Goal: Task Accomplishment & Management: Use online tool/utility

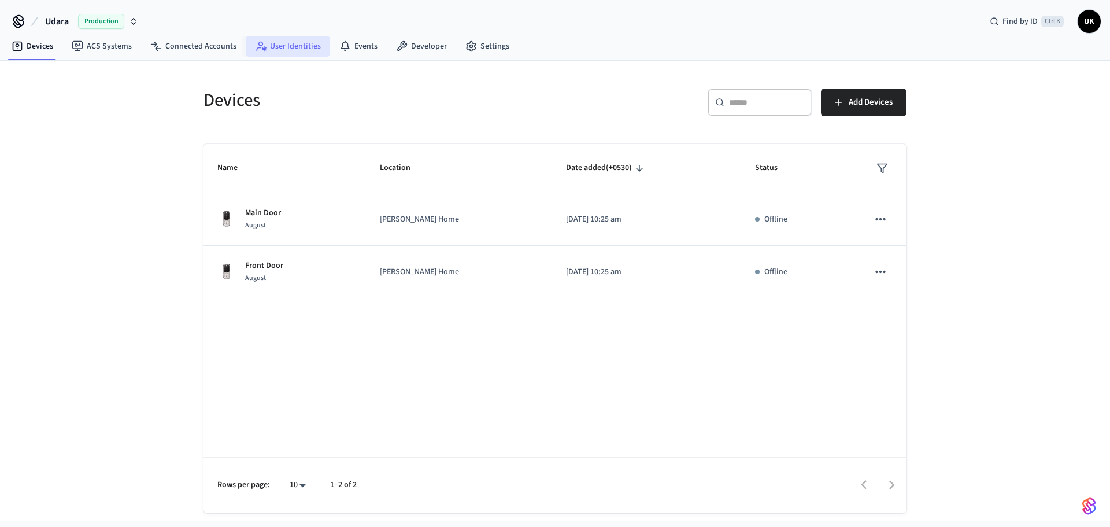
click at [288, 51] on link "User Identities" at bounding box center [288, 46] width 84 height 21
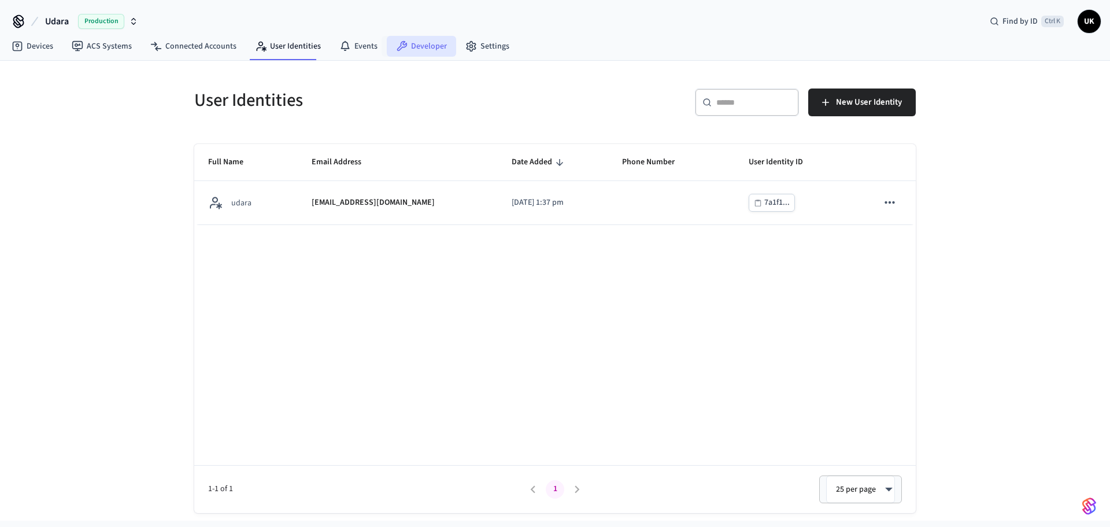
click at [403, 49] on link "Developer" at bounding box center [421, 46] width 69 height 21
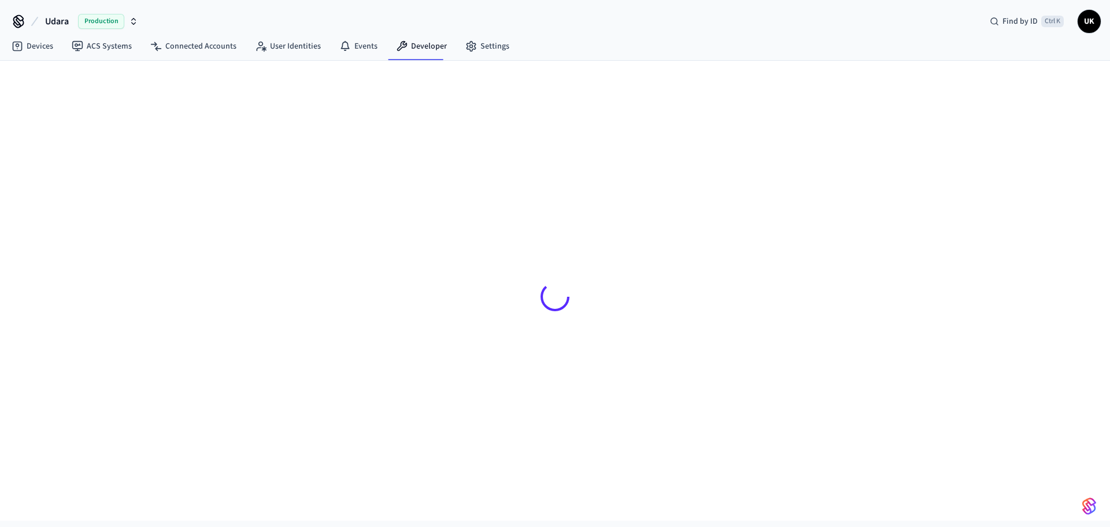
click at [247, 253] on div at bounding box center [555, 296] width 722 height 416
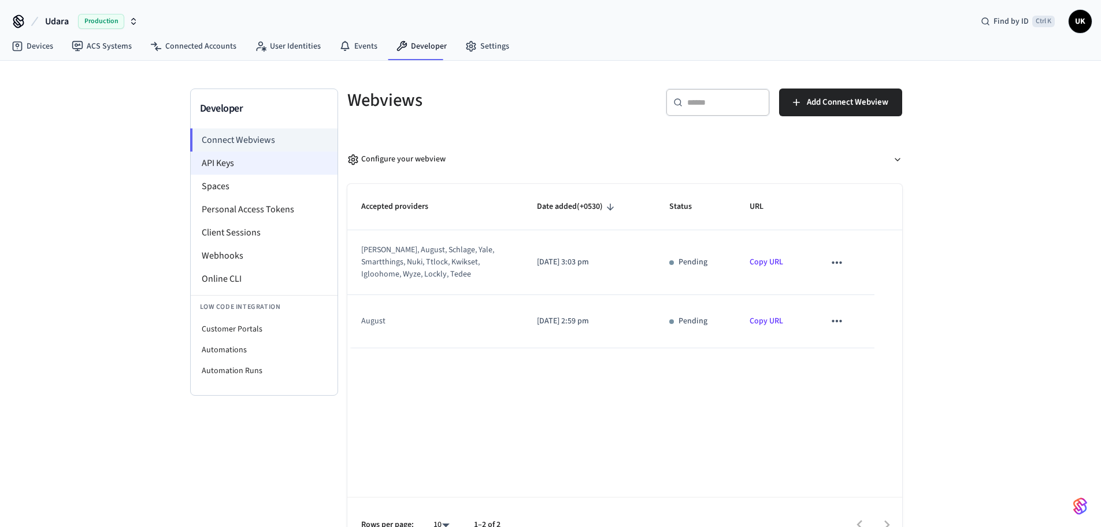
click at [267, 172] on li "API Keys" at bounding box center [264, 162] width 147 height 23
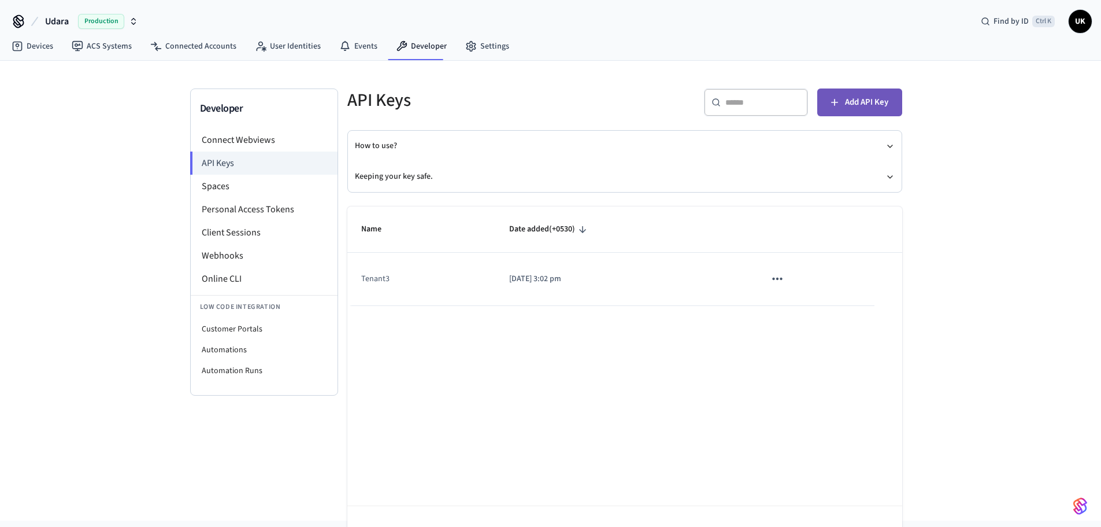
click at [852, 94] on button "Add API Key" at bounding box center [859, 102] width 85 height 28
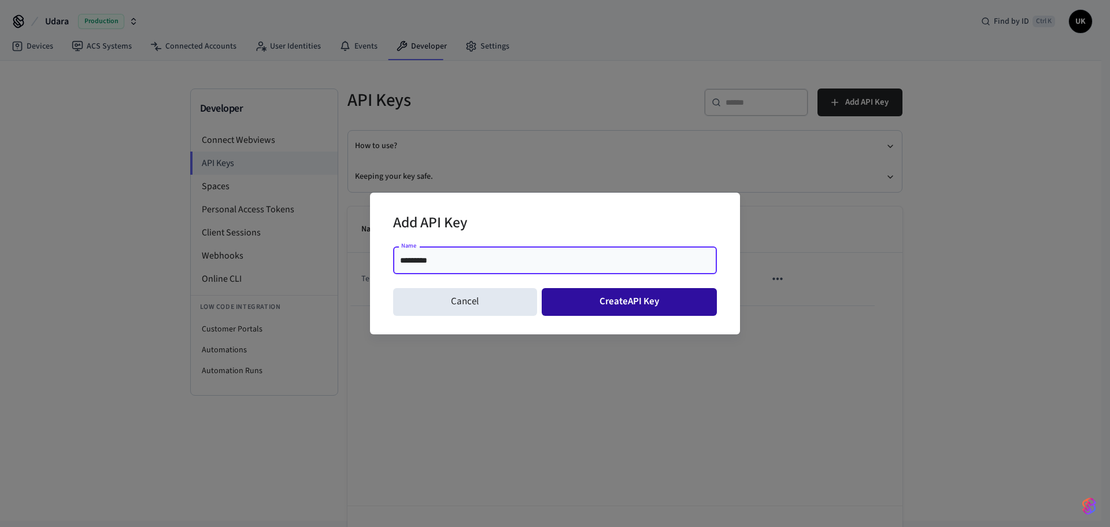
type input "*********"
click at [568, 298] on button "Create API Key" at bounding box center [630, 302] width 176 height 28
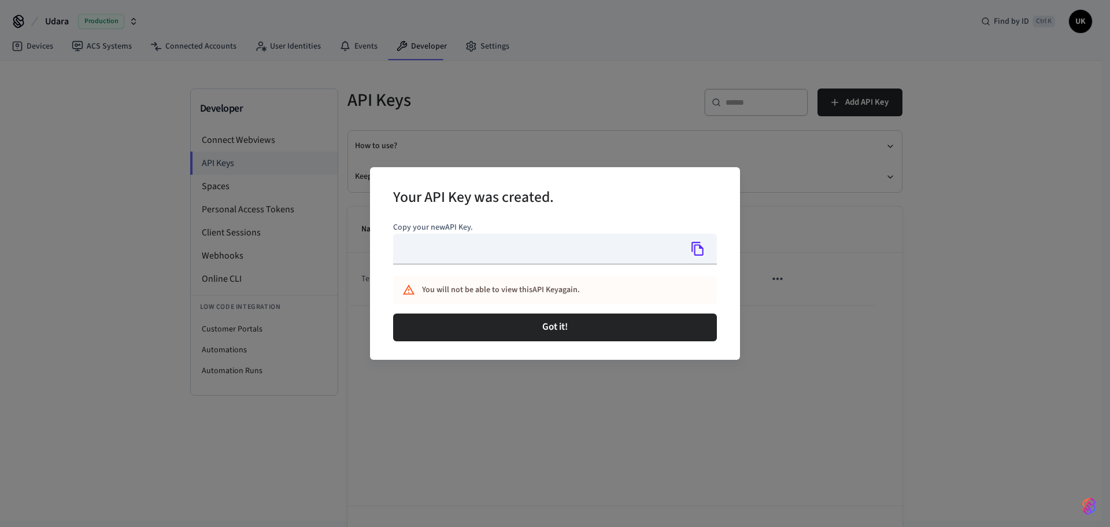
type input "**********"
click at [705, 252] on icon "Copy" at bounding box center [697, 248] width 15 height 15
click at [693, 253] on icon "Copy" at bounding box center [697, 248] width 15 height 15
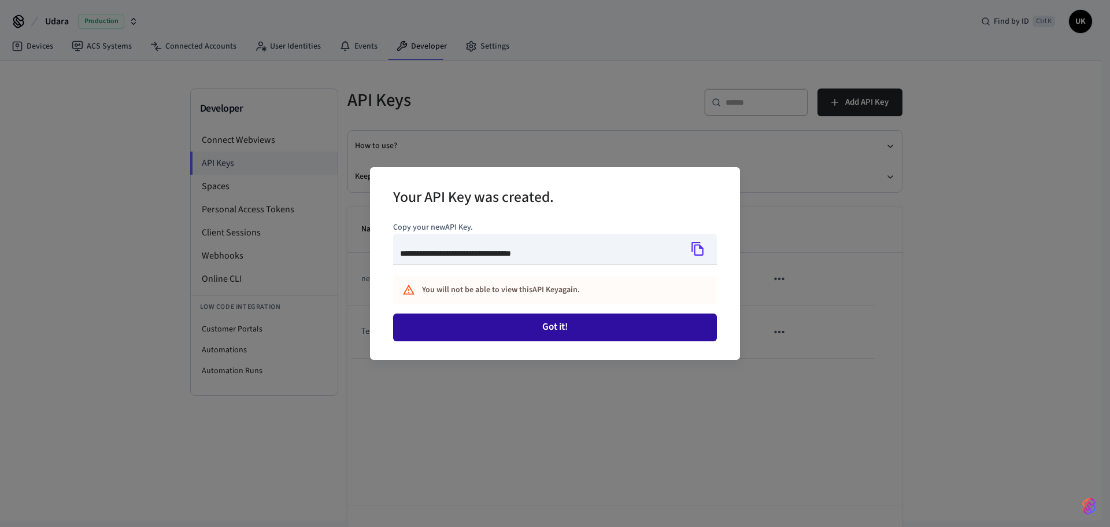
click at [639, 315] on button "Got it!" at bounding box center [555, 327] width 324 height 28
